Goal: Information Seeking & Learning: Learn about a topic

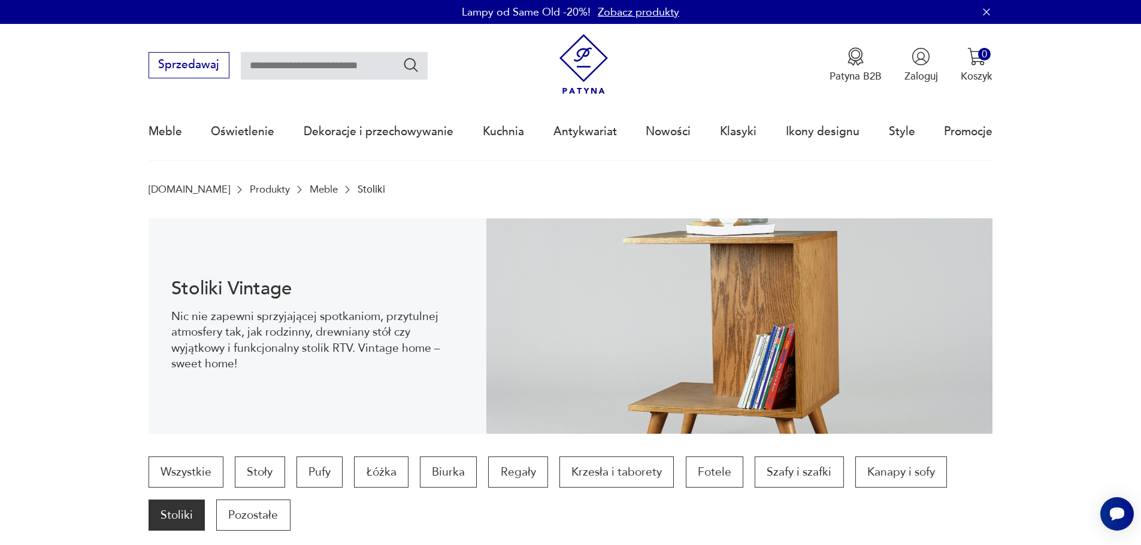
click at [638, 316] on img at bounding box center [739, 327] width 507 height 216
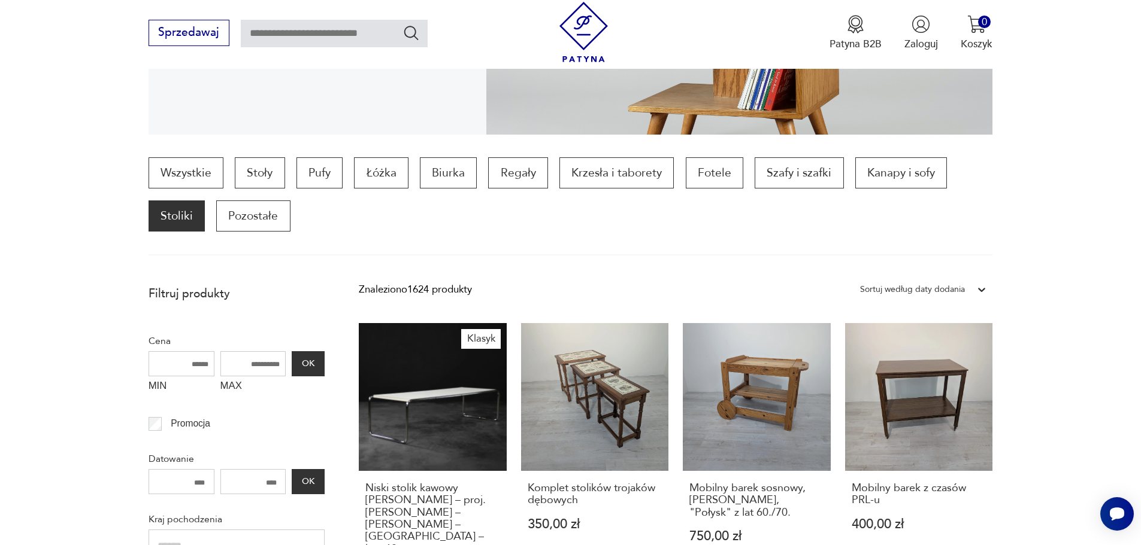
scroll to position [60, 0]
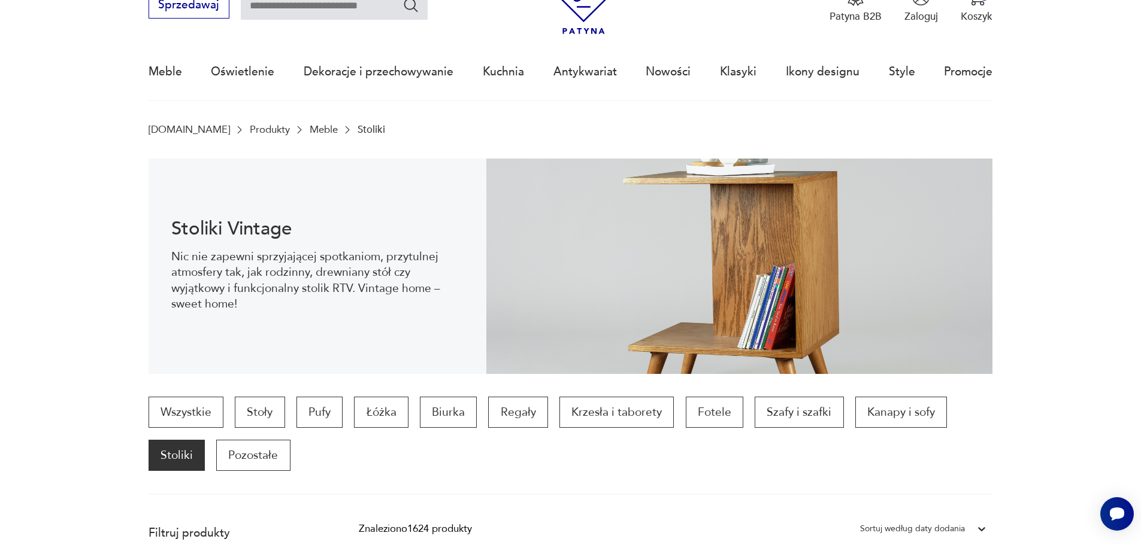
click at [715, 257] on img at bounding box center [739, 267] width 507 height 216
click at [745, 320] on img at bounding box center [739, 267] width 507 height 216
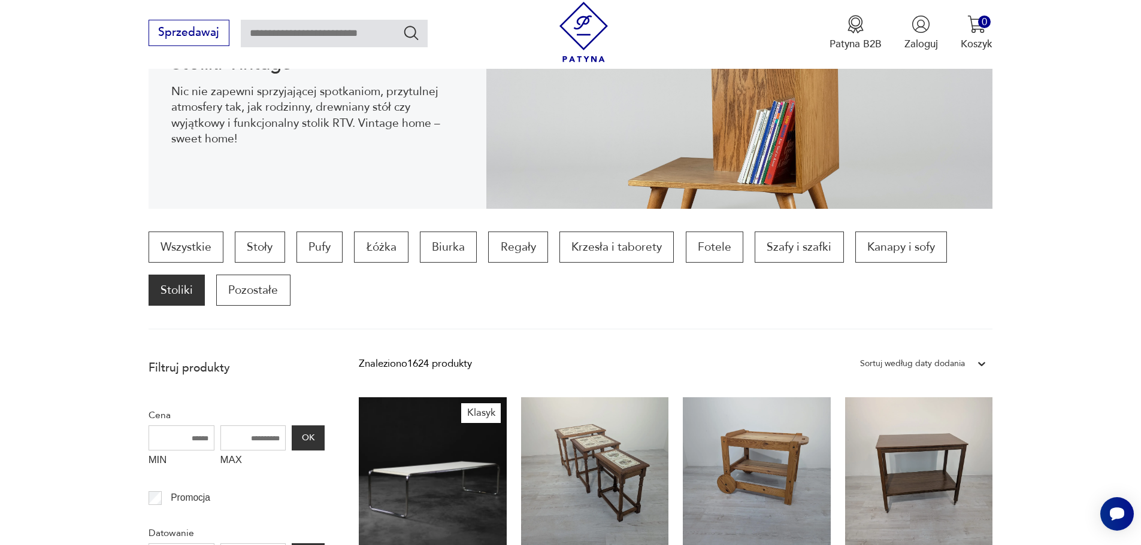
scroll to position [0, 0]
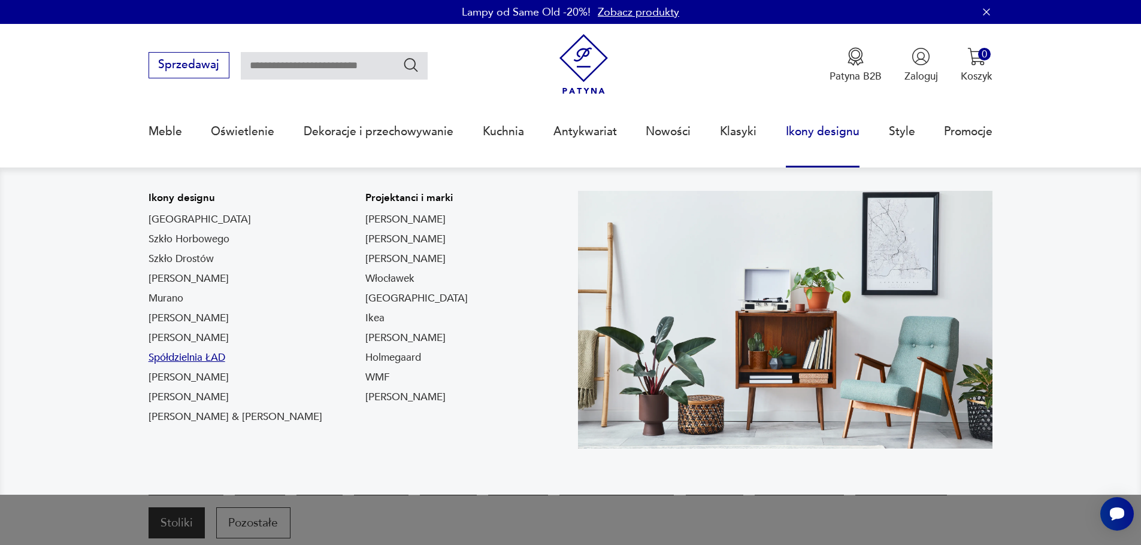
click at [193, 358] on link "Spółdzielnia ŁAD" at bounding box center [186, 358] width 77 height 14
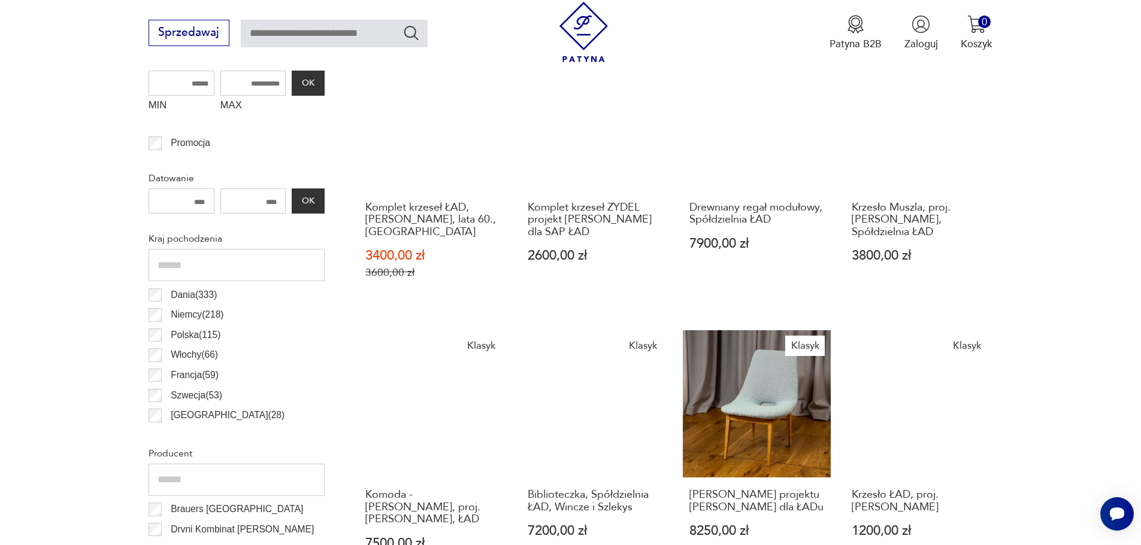
scroll to position [579, 0]
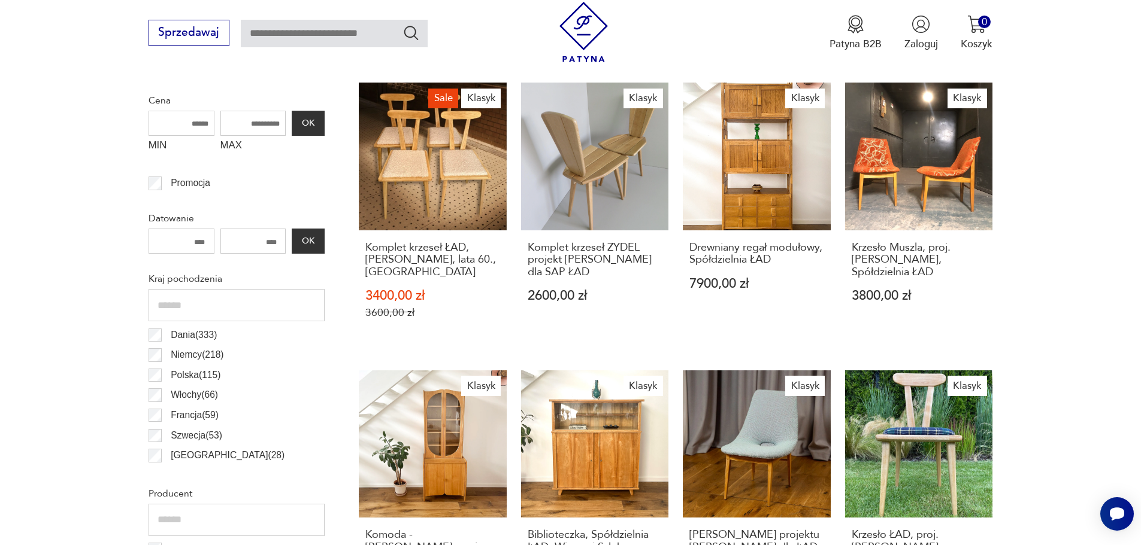
click at [175, 295] on div "Kraj pochodzenia Dania ( 333 ) [DEMOGRAPHIC_DATA] ( 218 ) [GEOGRAPHIC_DATA] ( 1…" at bounding box center [236, 369] width 176 height 200
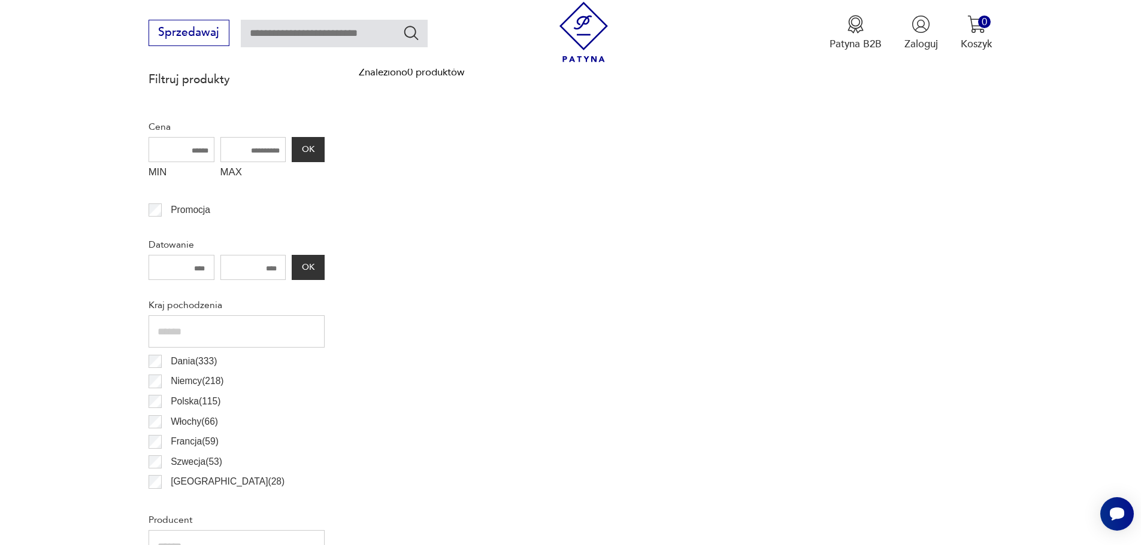
scroll to position [419, 0]
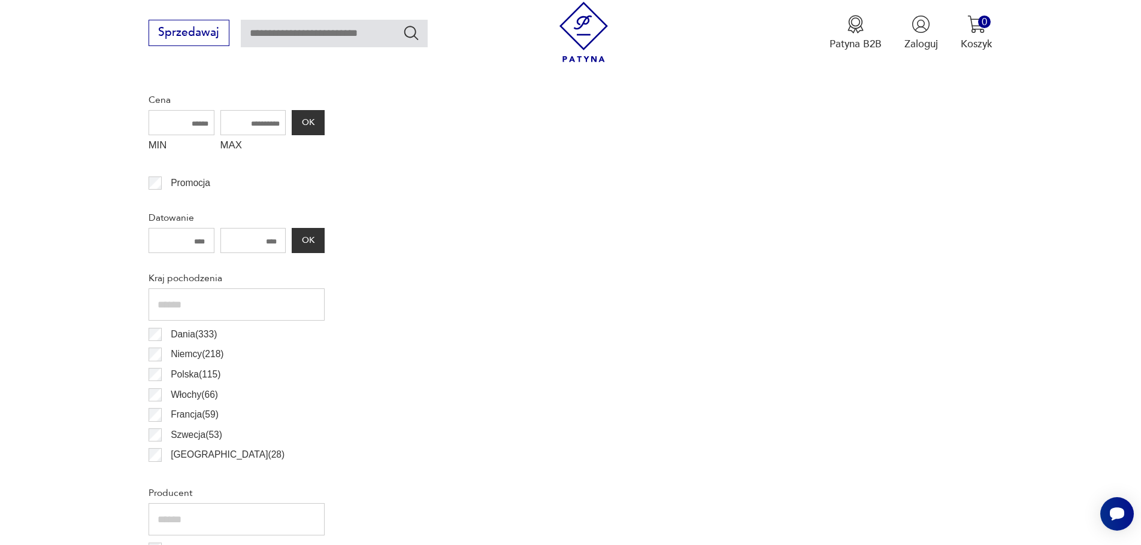
click at [174, 337] on p "Dania ( 333 )" at bounding box center [194, 335] width 46 height 16
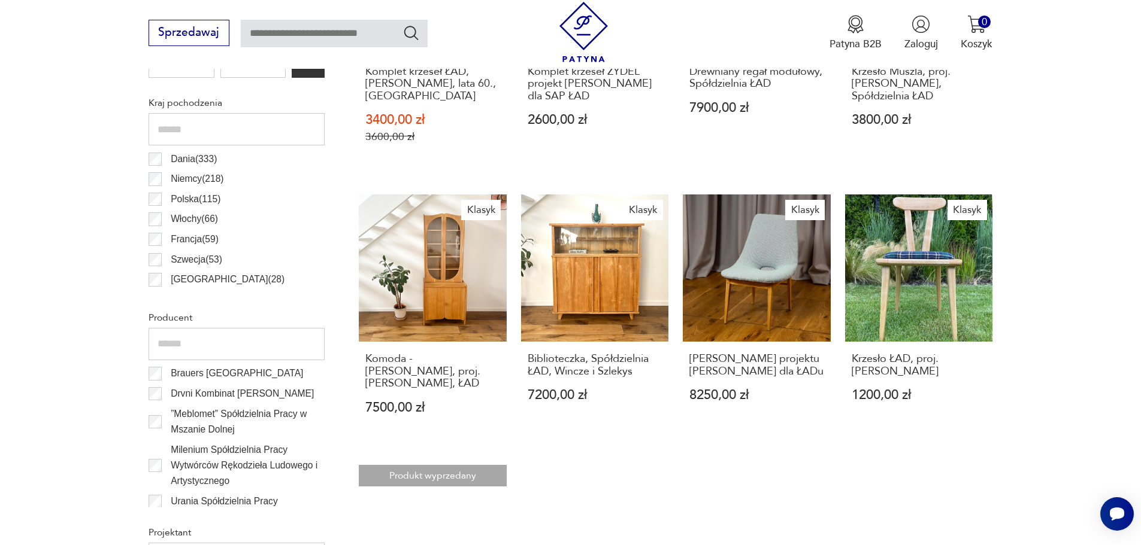
scroll to position [719, 0]
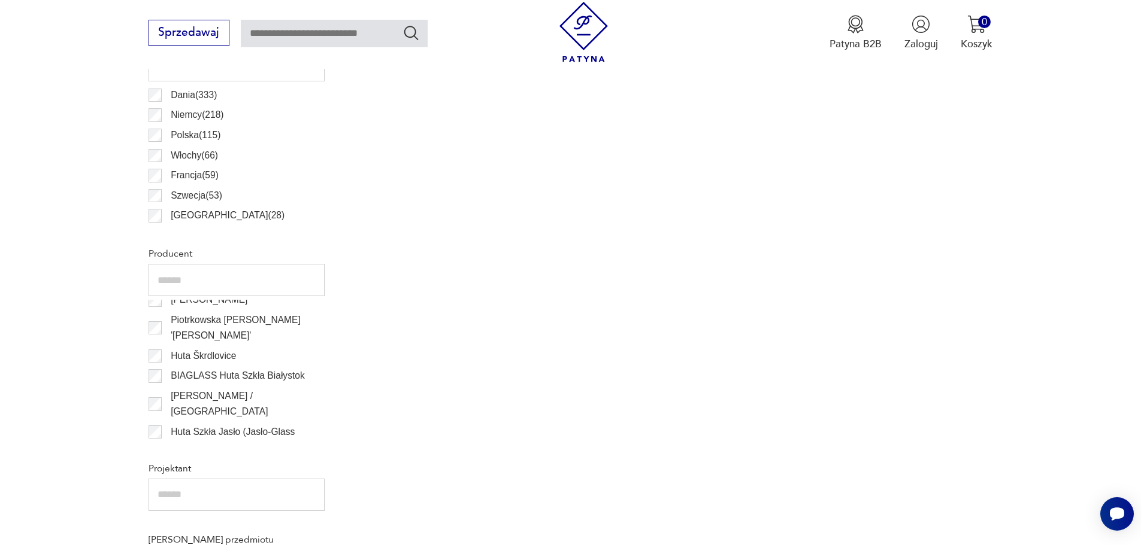
scroll to position [20402, 0]
click at [197, 283] on input "text" at bounding box center [236, 280] width 176 height 32
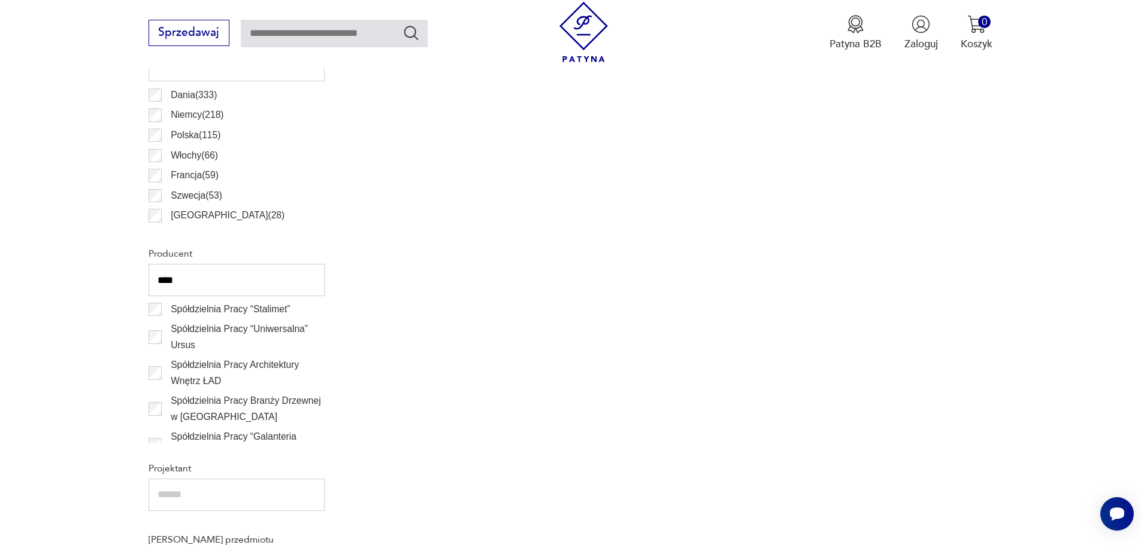
scroll to position [796, 0]
type input "****"
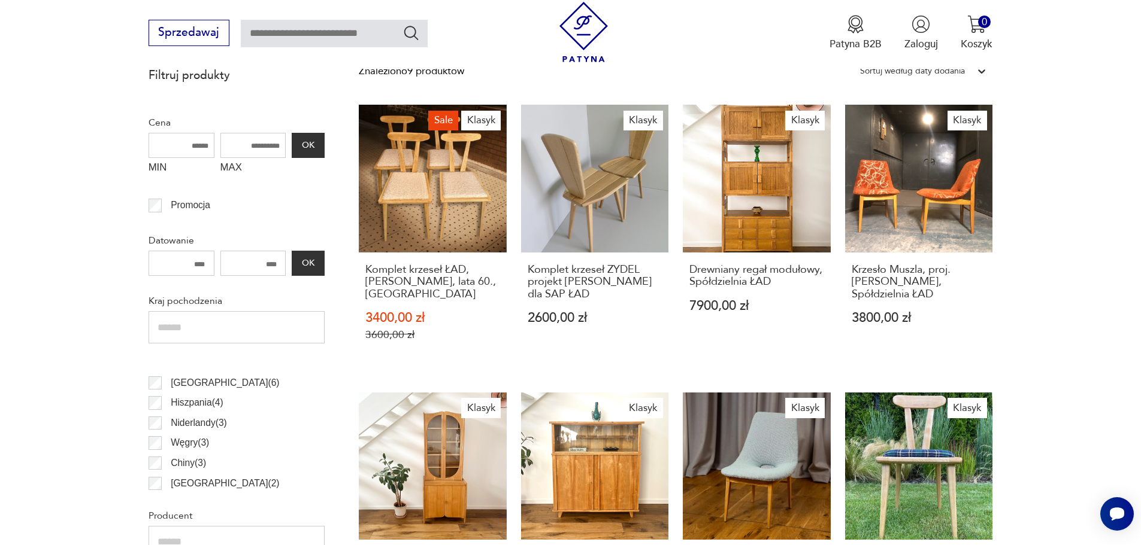
scroll to position [359, 0]
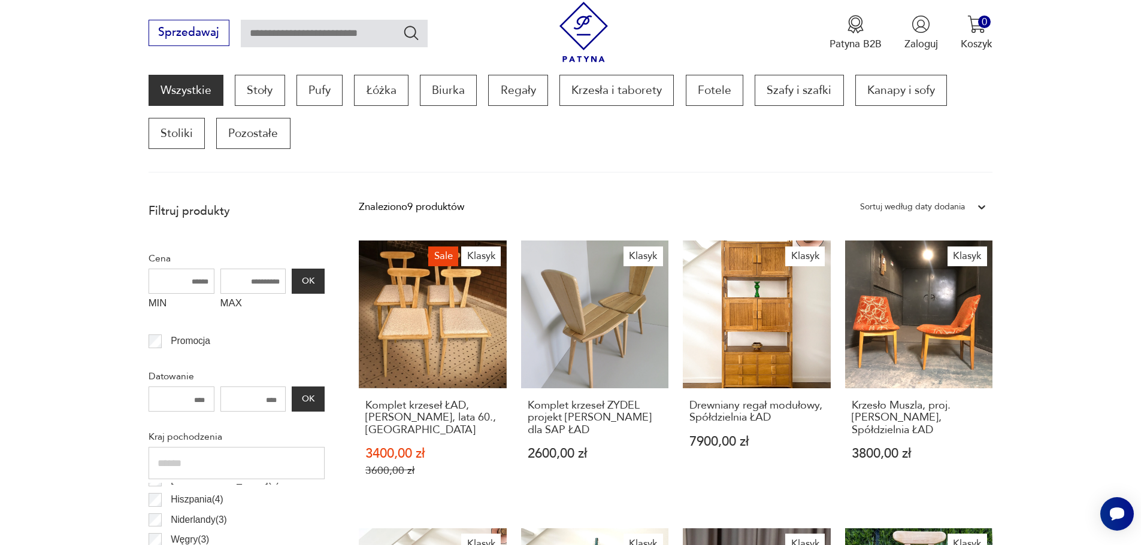
scroll to position [278, 0]
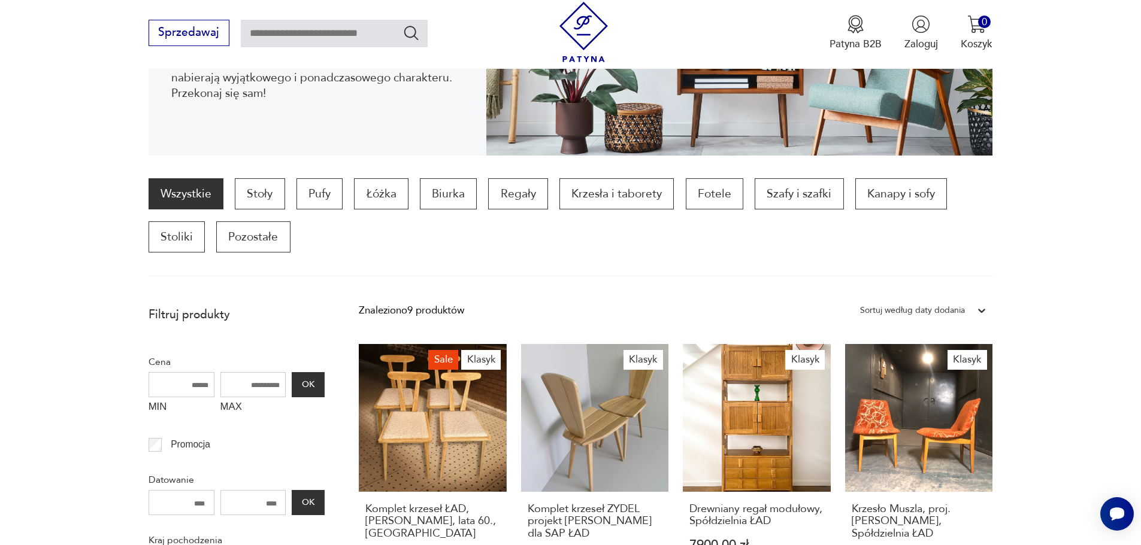
click at [201, 316] on p "Filtruj produkty" at bounding box center [236, 315] width 176 height 16
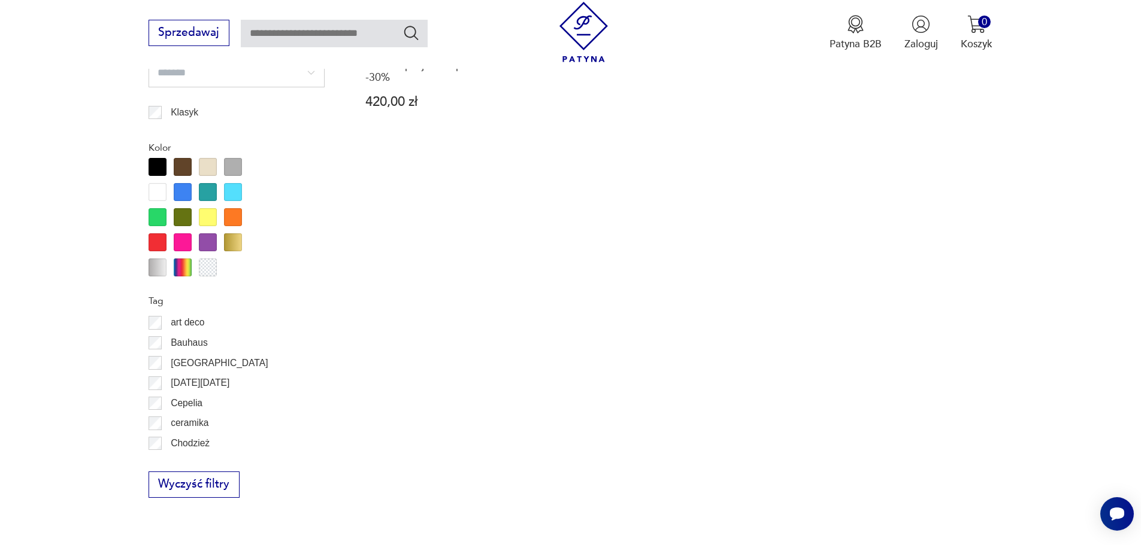
scroll to position [1416, 0]
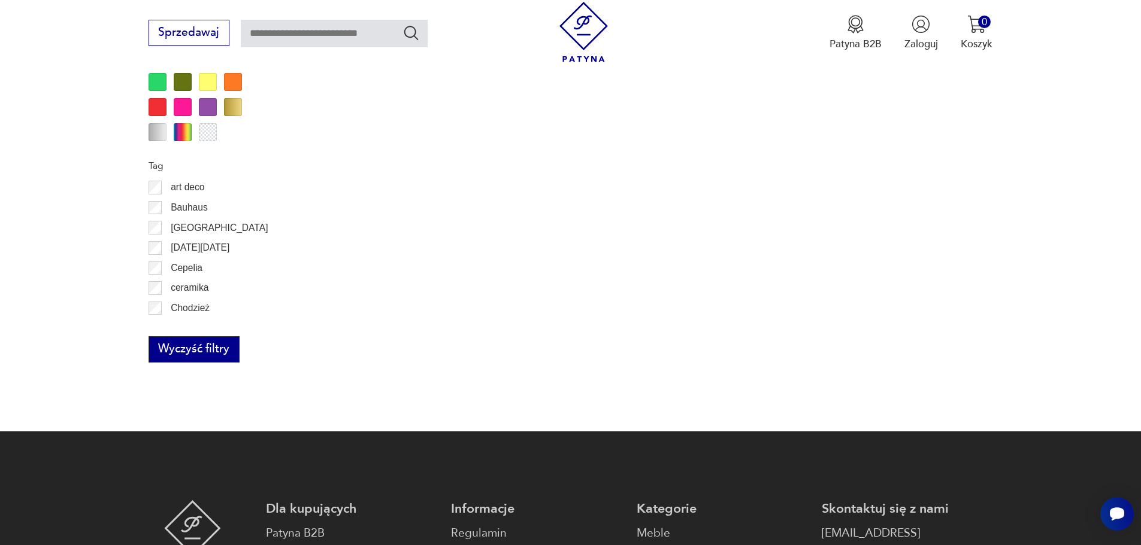
click at [176, 354] on button "Wyczyść filtry" at bounding box center [193, 350] width 91 height 26
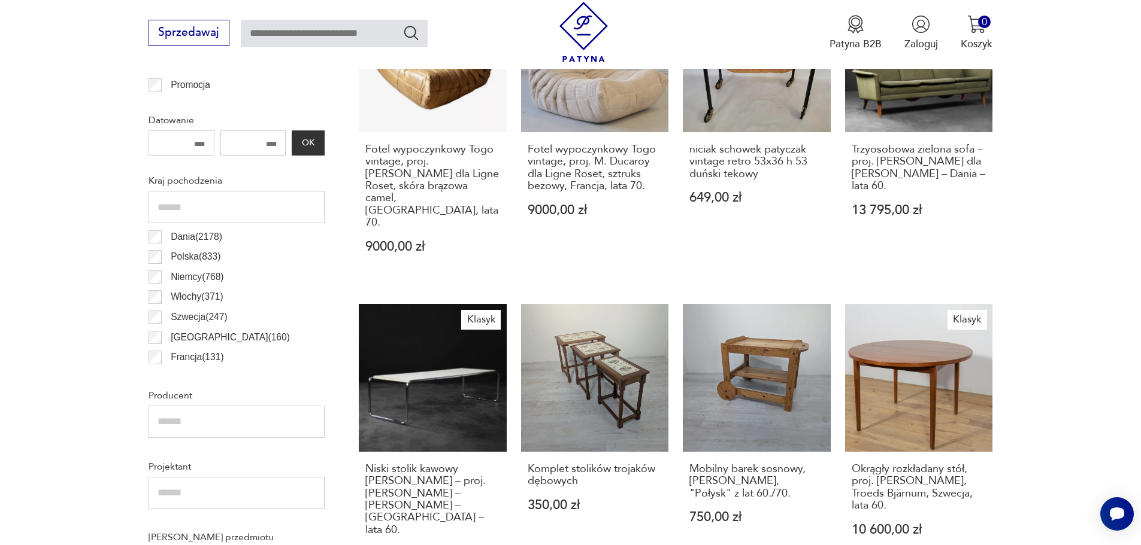
click at [174, 236] on p "Dania ( 2178 )" at bounding box center [196, 237] width 51 height 16
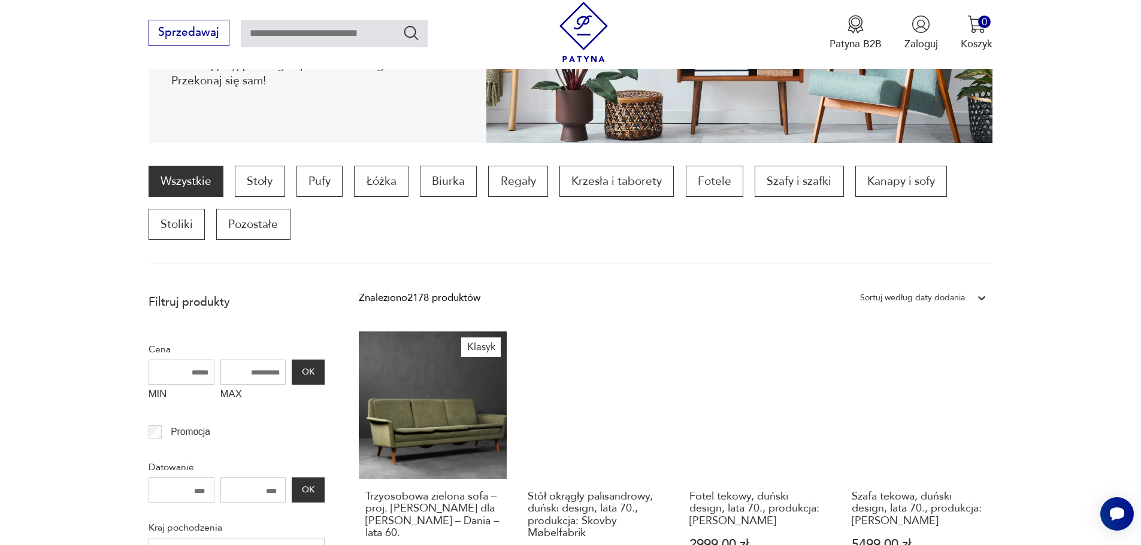
scroll to position [40, 0]
